Goal: Navigation & Orientation: Find specific page/section

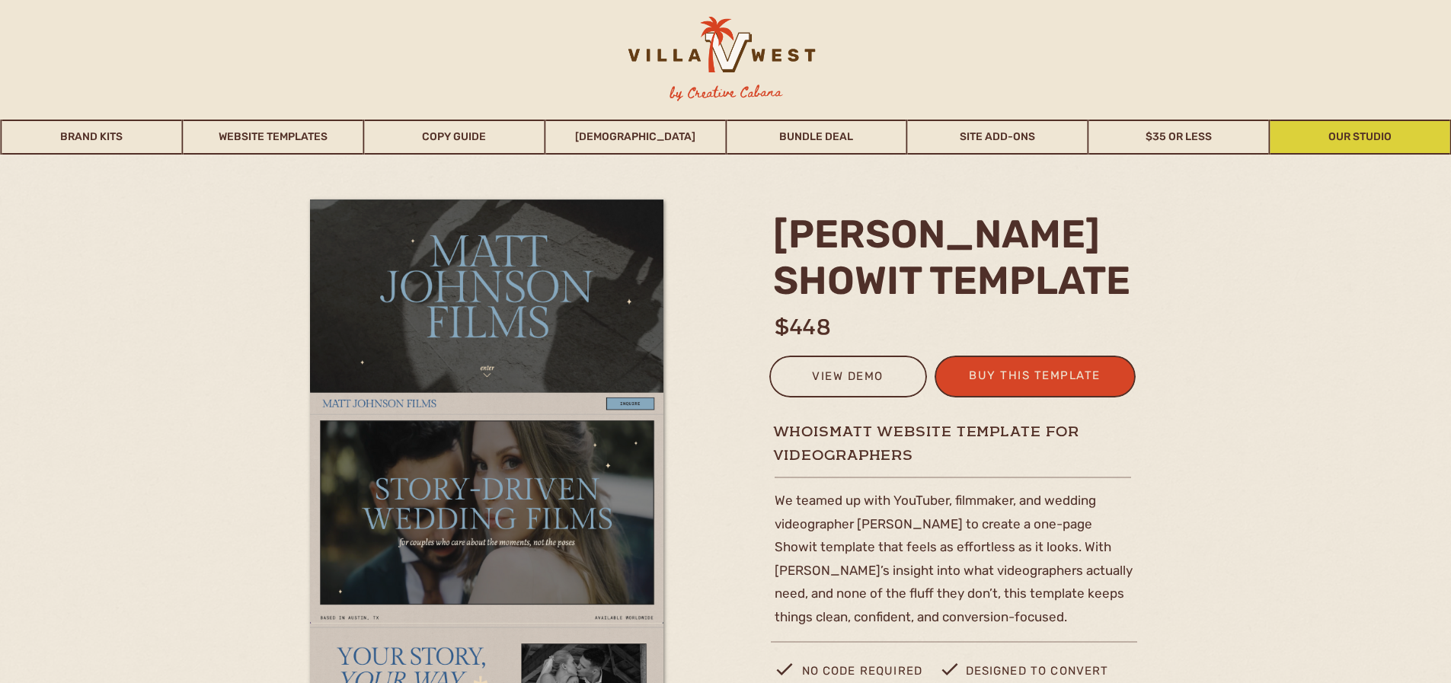
click at [1345, 129] on link "Our Studio" at bounding box center [1361, 137] width 180 height 35
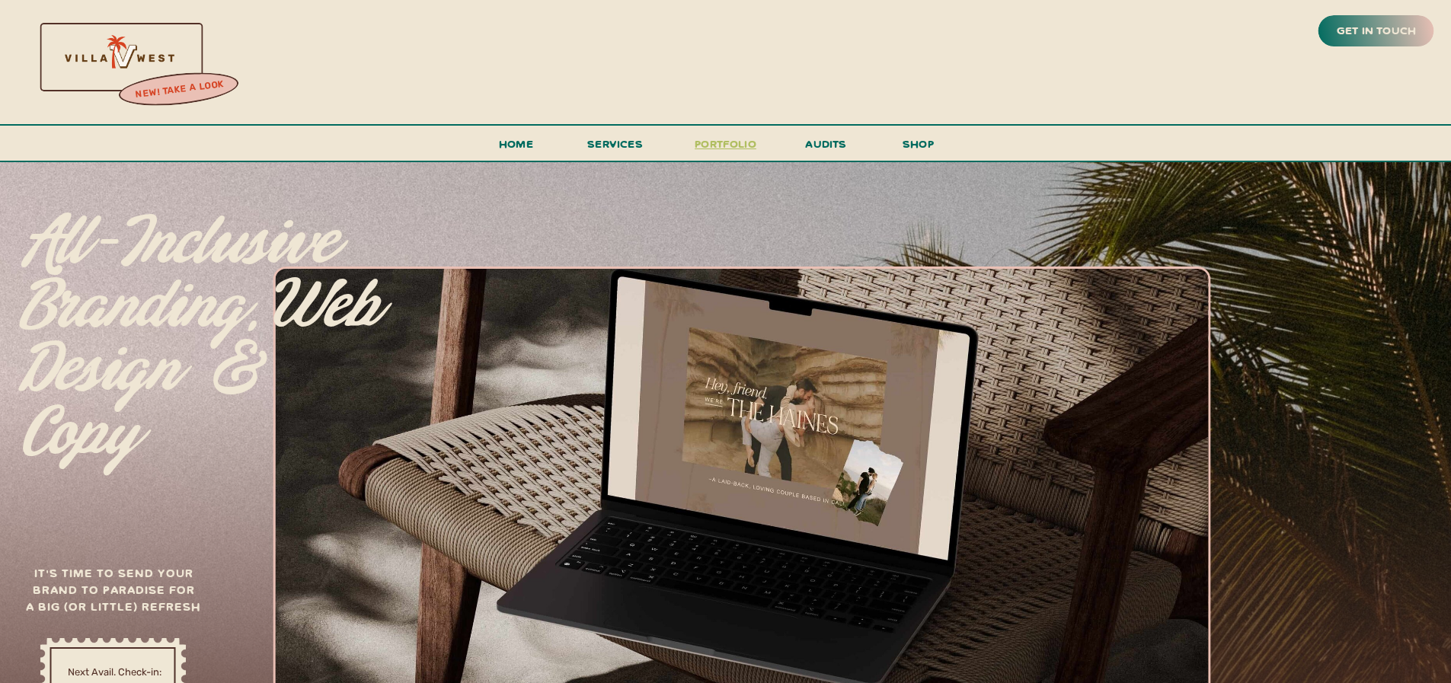
click at [748, 140] on h3 "portfolio" at bounding box center [726, 148] width 72 height 28
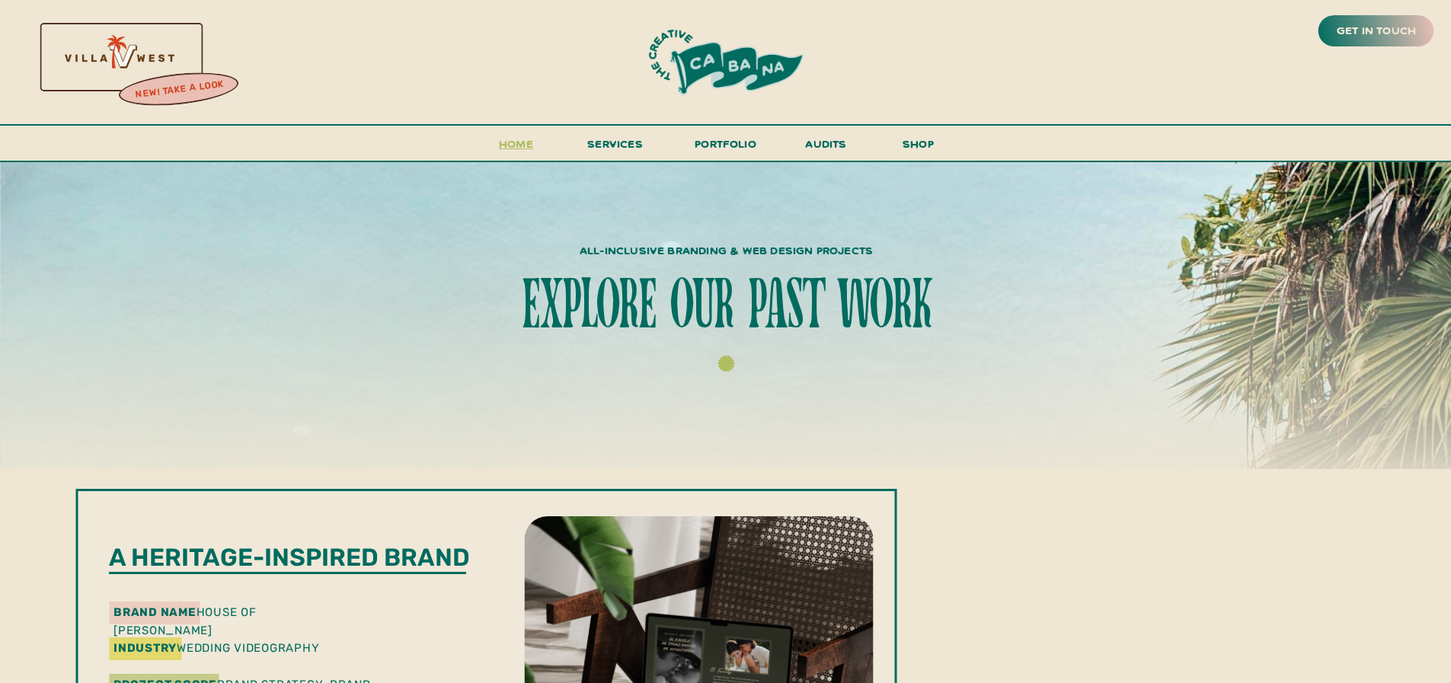
click at [527, 139] on h3 "Home" at bounding box center [516, 148] width 47 height 28
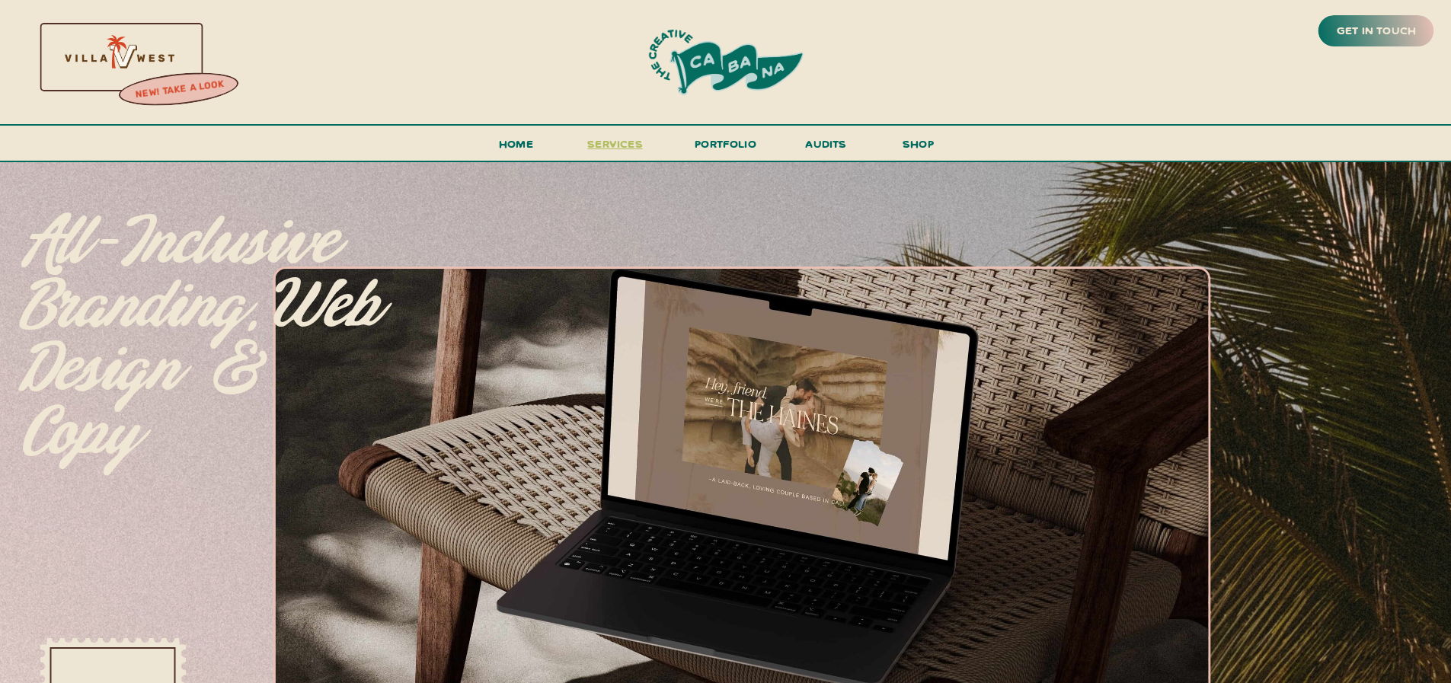
drag, startPoint x: 0, startPoint y: 0, endPoint x: 625, endPoint y: 148, distance: 642.0
click at [625, 148] on span "services" at bounding box center [615, 143] width 56 height 14
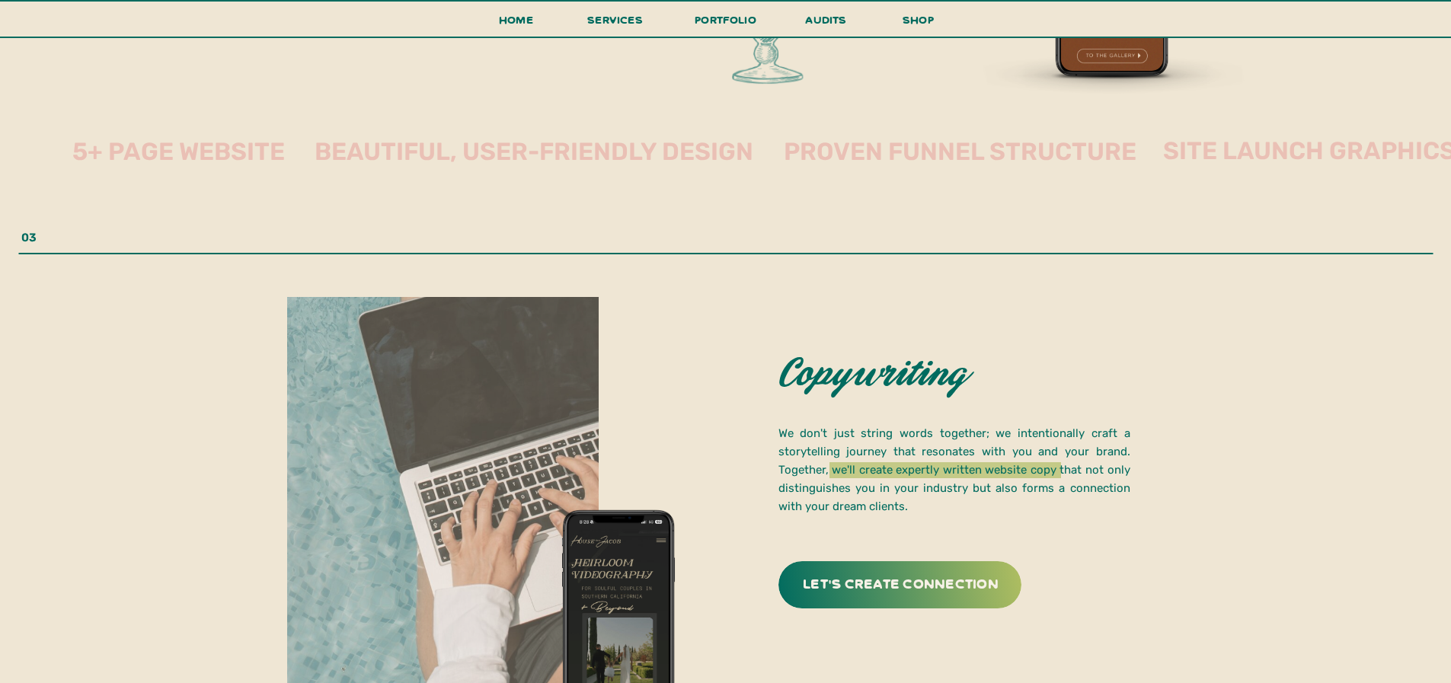
scroll to position [3562, 0]
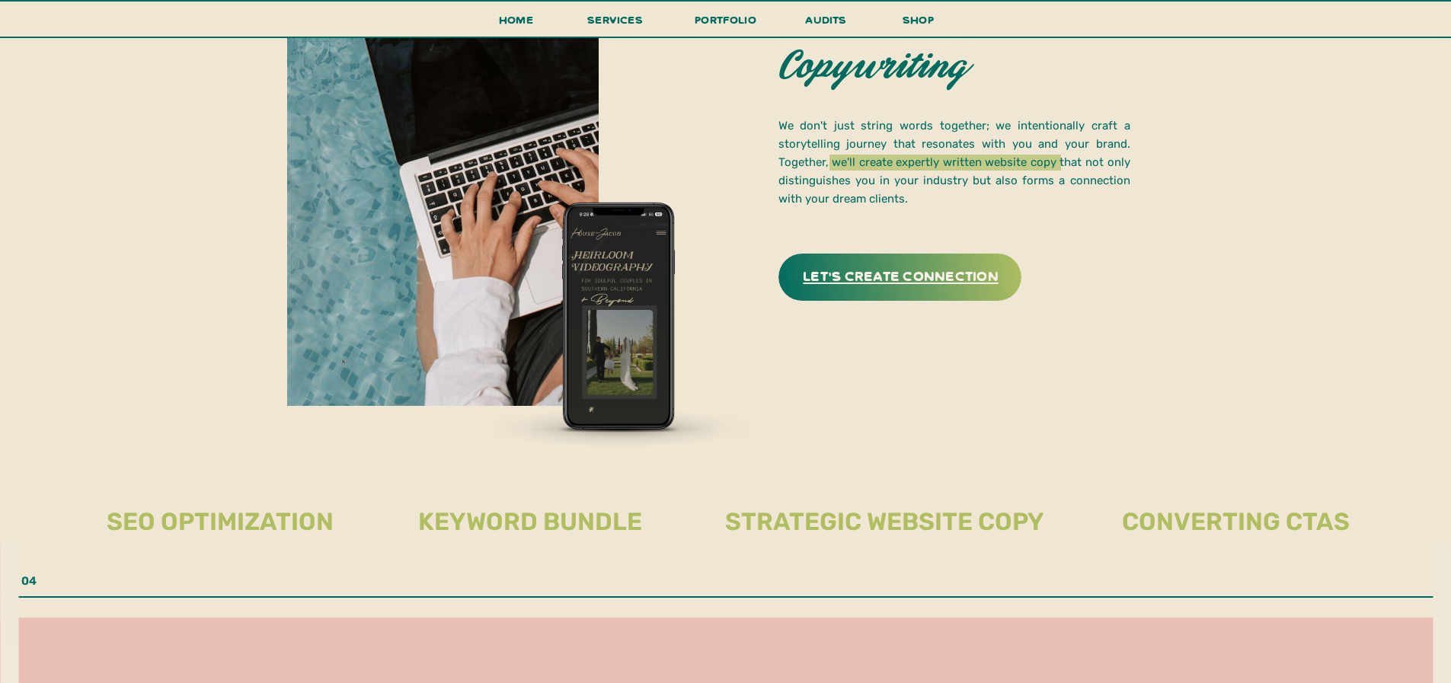
click at [904, 281] on h3 "Let's create connection" at bounding box center [901, 276] width 241 height 24
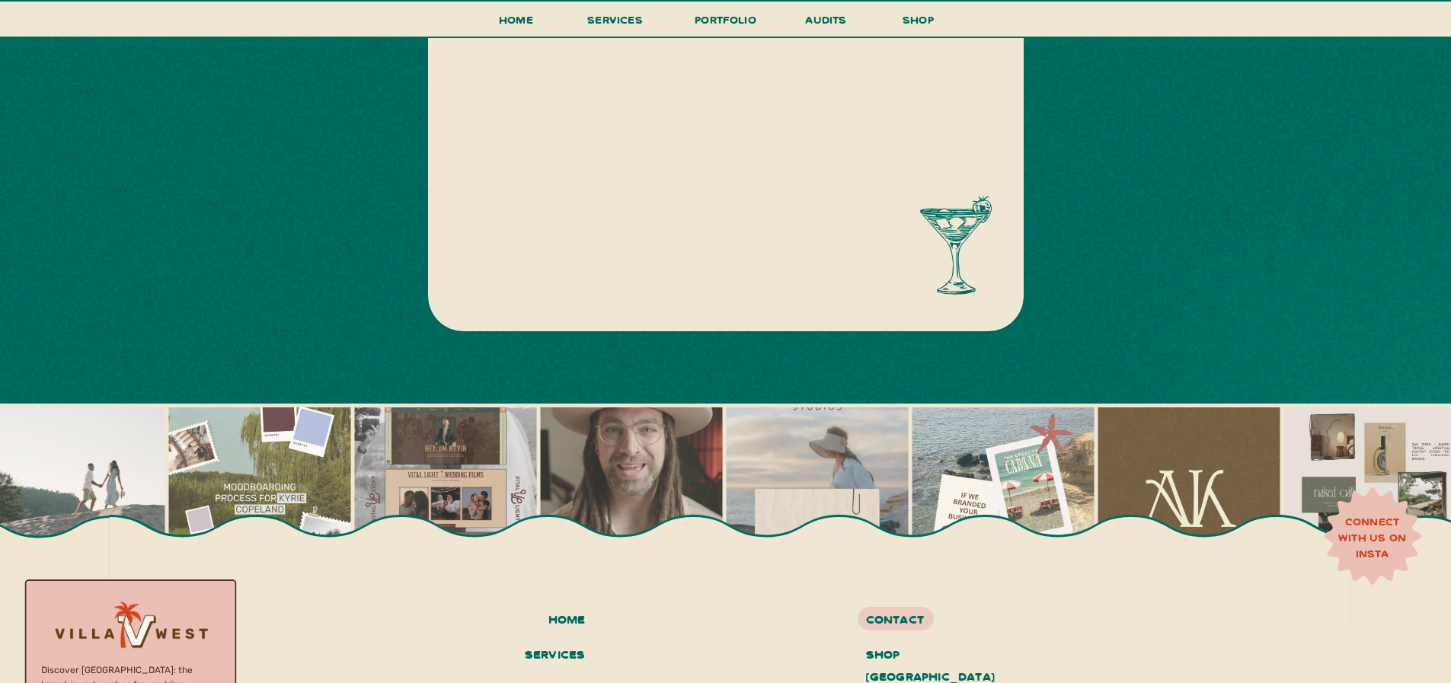
scroll to position [920, 0]
